Goal: Transaction & Acquisition: Obtain resource

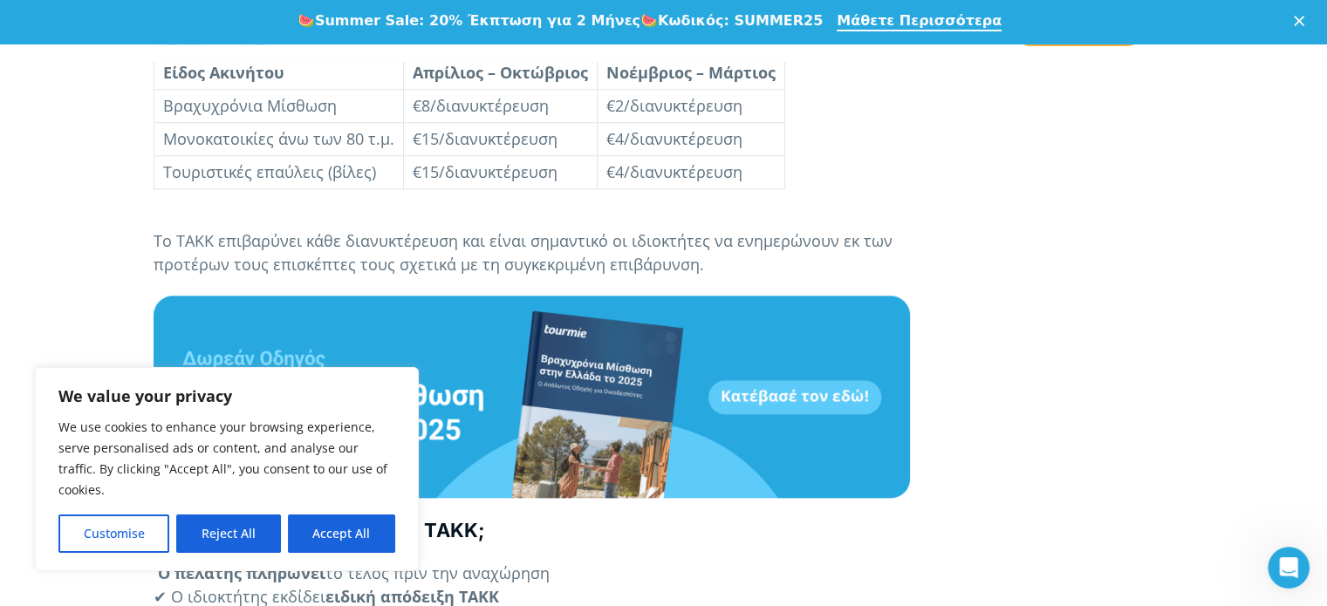
scroll to position [1758, 0]
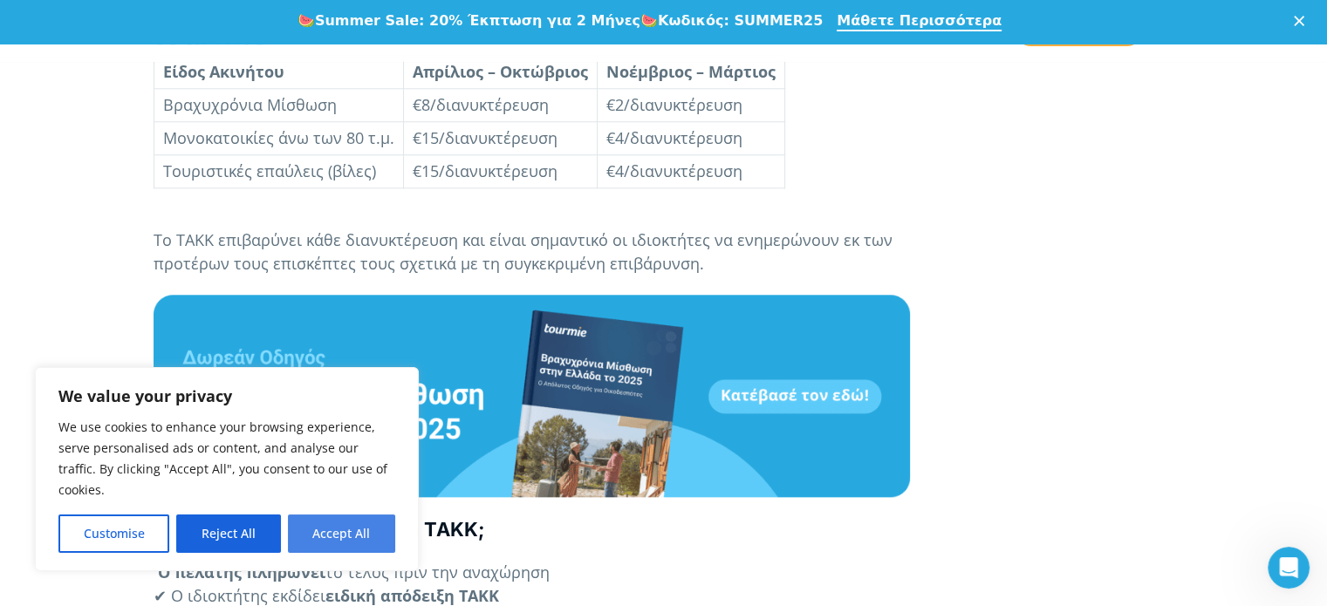
click at [330, 536] on button "Accept All" at bounding box center [341, 534] width 107 height 38
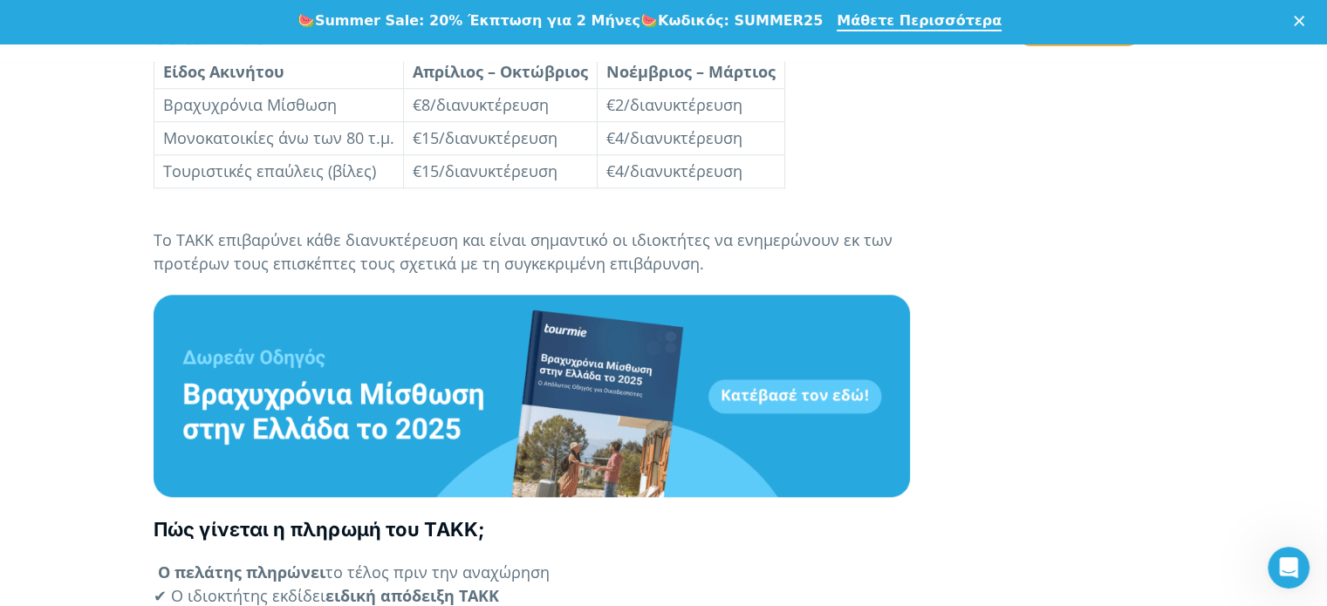
checkbox input "true"
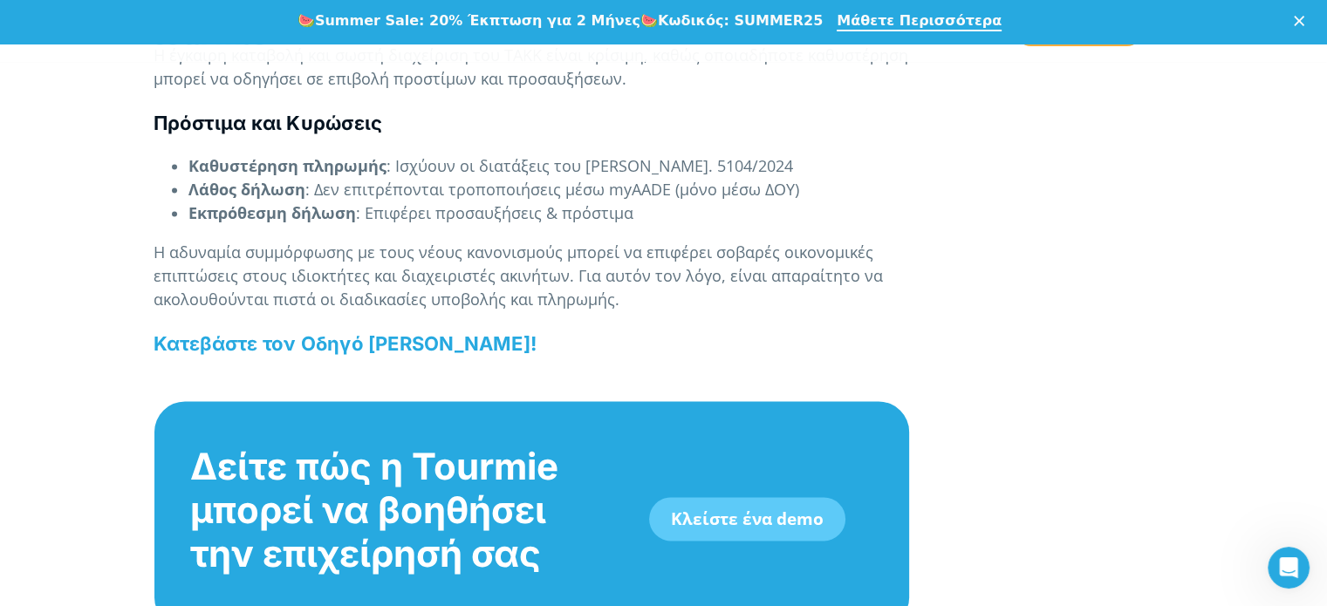
scroll to position [2377, 0]
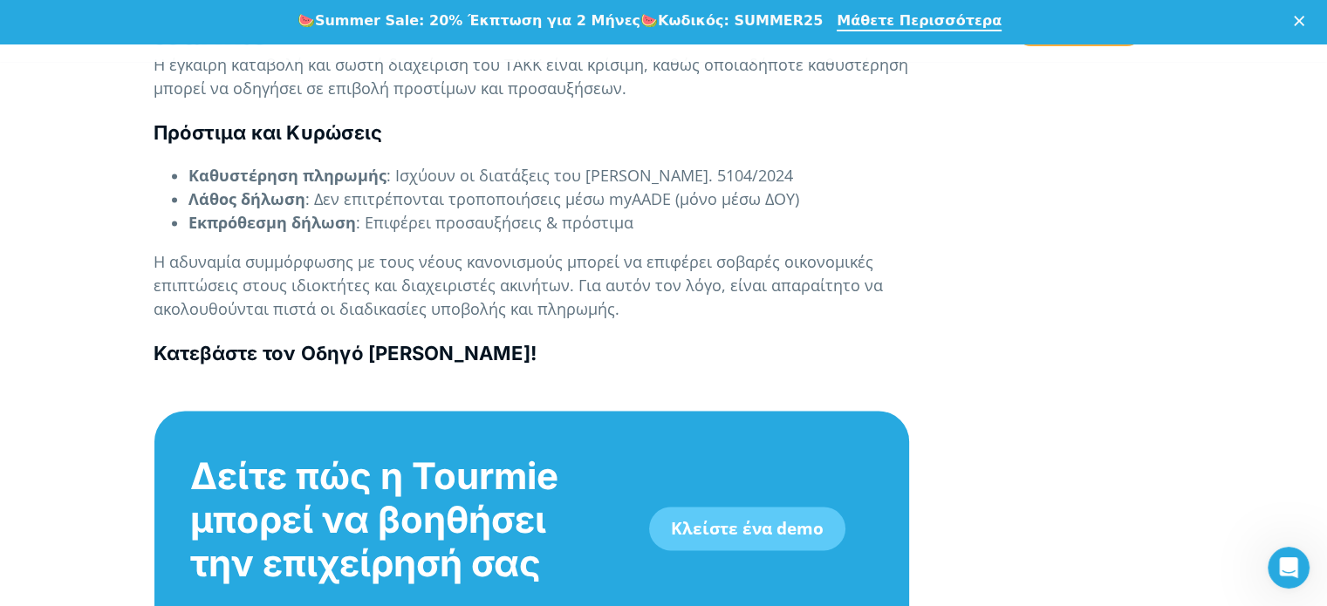
click at [392, 351] on b "Κατεβάστε τον Οδηγό Βραχυχρόνιας Μίσθωσης!" at bounding box center [344, 353] width 383 height 23
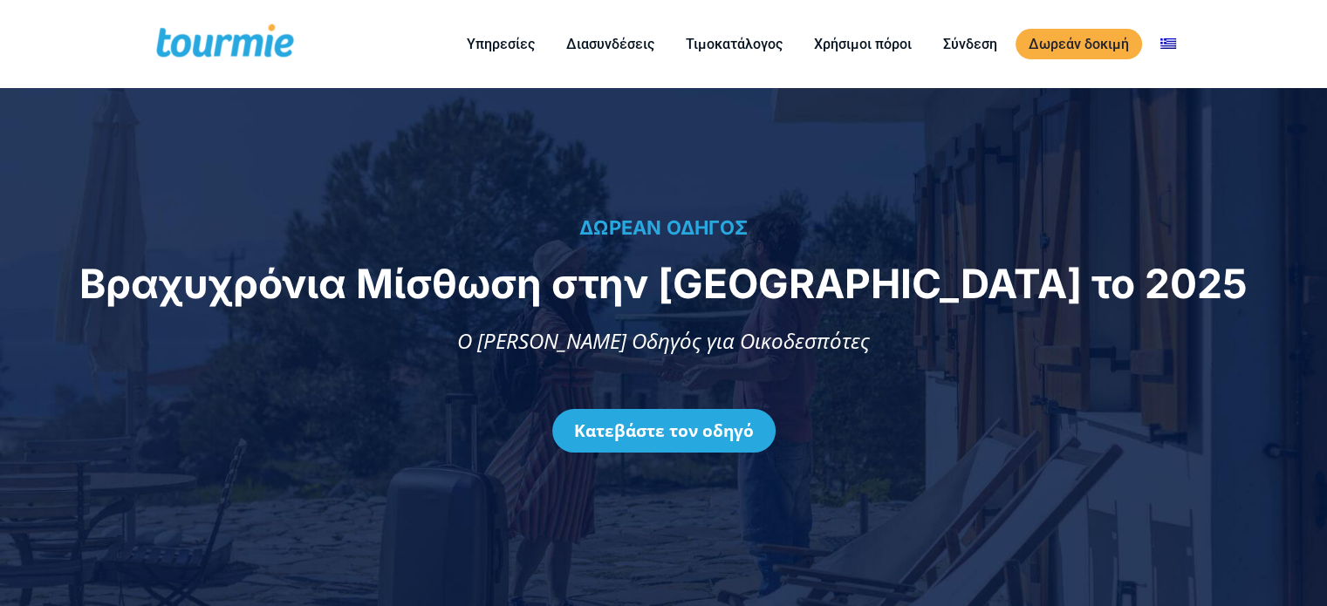
click at [626, 465] on div "Κατεβάστε τον οδηγό" at bounding box center [663, 431] width 1290 height 96
click at [619, 430] on link "Κατεβάστε τον οδηγό" at bounding box center [663, 431] width 223 height 44
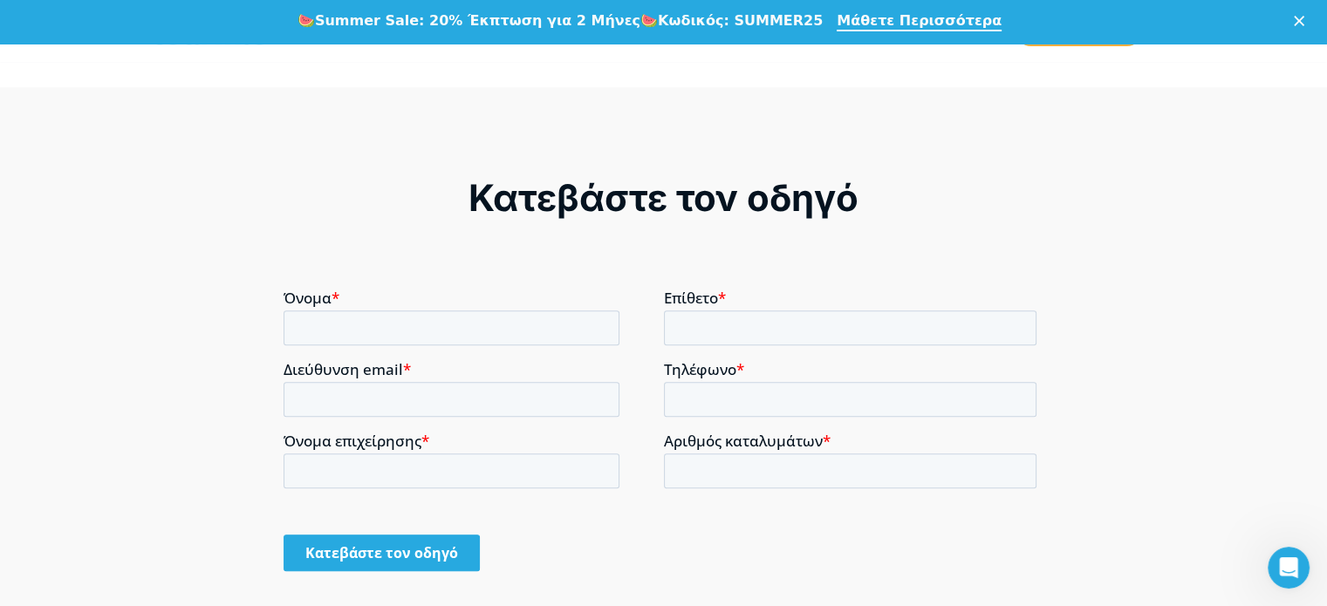
scroll to position [1180, 0]
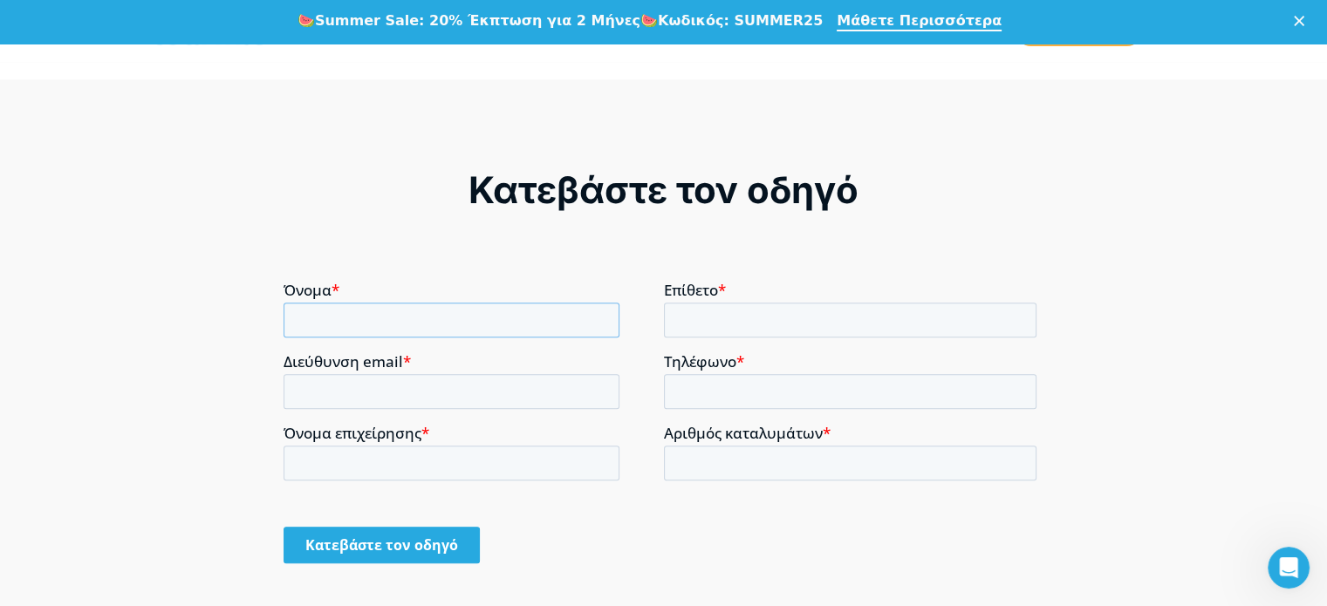
drag, startPoint x: 498, startPoint y: 307, endPoint x: 541, endPoint y: 331, distance: 48.8
click at [508, 315] on input "Όνομα *" at bounding box center [451, 320] width 336 height 35
click at [469, 332] on input "Όνομα *" at bounding box center [451, 320] width 336 height 35
type input "eleni"
type input "ntoumou"
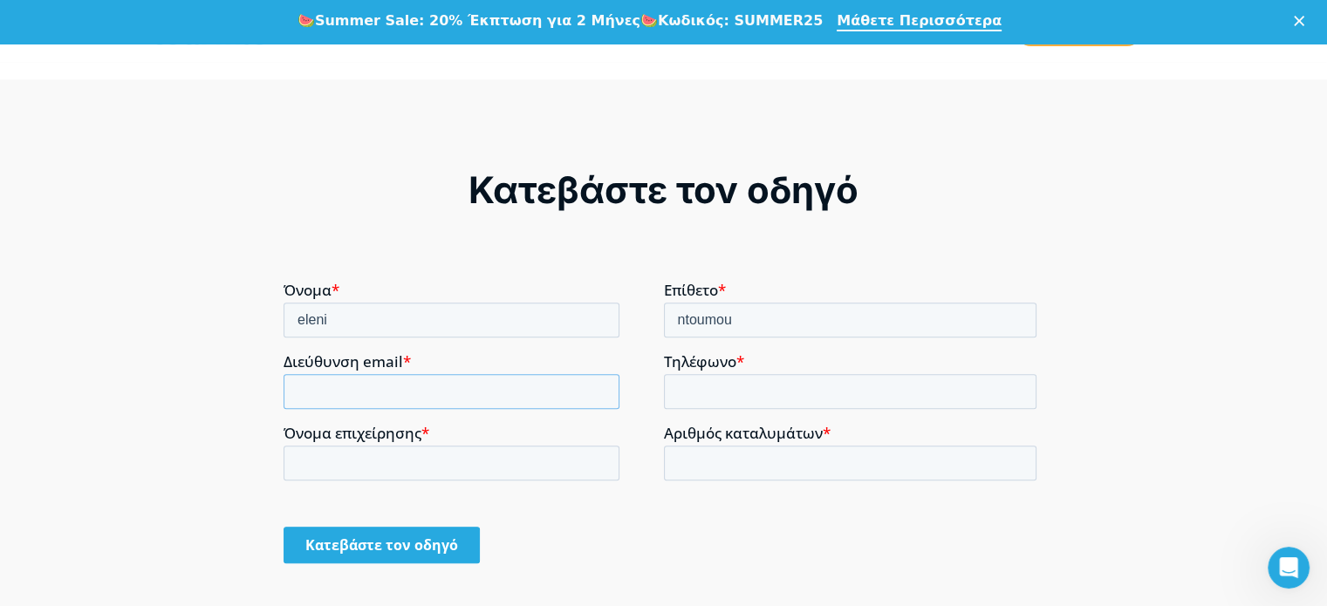
type input "[EMAIL_ADDRESS][DOMAIN_NAME]"
type input "[PHONE_NUMBER]"
type input "uth"
drag, startPoint x: 474, startPoint y: 458, endPoint x: 320, endPoint y: 449, distance: 154.6
click at [320, 449] on input "uth" at bounding box center [451, 463] width 336 height 35
